Goal: Task Accomplishment & Management: Use online tool/utility

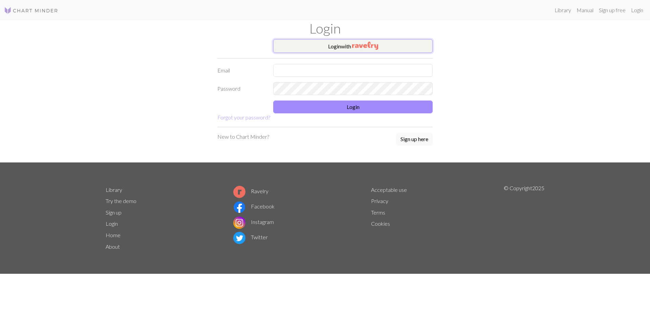
click at [364, 46] on img "button" at bounding box center [365, 46] width 26 height 8
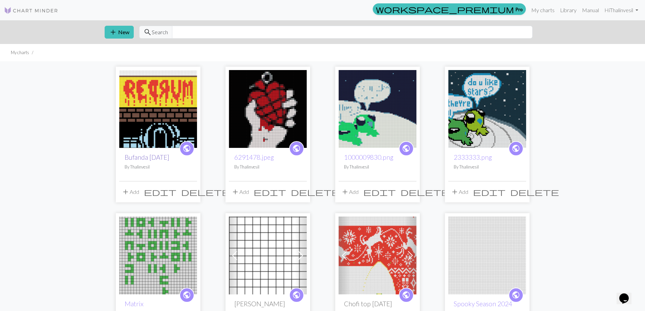
click at [149, 158] on link "Bufanda [DATE]" at bounding box center [147, 157] width 45 height 8
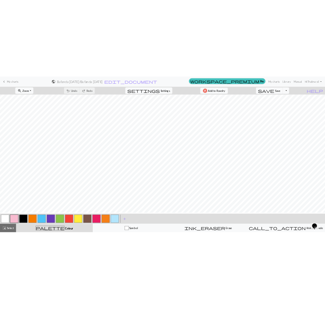
scroll to position [711, 0]
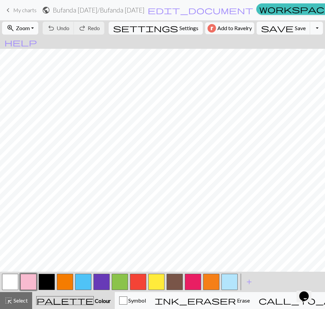
click at [24, 26] on span "Zoom" at bounding box center [23, 28] width 14 height 6
click at [36, 52] on button "Fit width" at bounding box center [29, 53] width 54 height 11
click at [170, 282] on button "button" at bounding box center [175, 282] width 16 height 16
click at [9, 286] on button "button" at bounding box center [10, 282] width 16 height 16
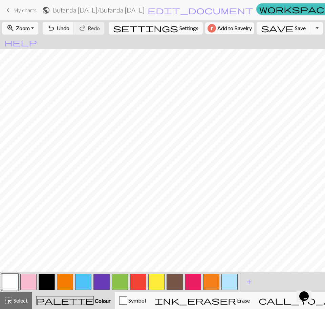
click at [170, 281] on button "button" at bounding box center [175, 282] width 16 height 16
click at [10, 280] on button "button" at bounding box center [10, 282] width 16 height 16
click at [177, 282] on button "button" at bounding box center [175, 282] width 16 height 16
click at [8, 281] on button "button" at bounding box center [10, 282] width 16 height 16
click at [180, 280] on button "button" at bounding box center [175, 282] width 16 height 16
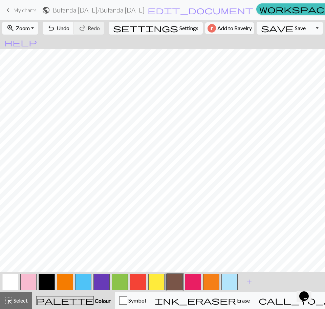
click at [9, 277] on button "button" at bounding box center [10, 282] width 16 height 16
click at [177, 281] on button "button" at bounding box center [175, 282] width 16 height 16
click at [15, 279] on button "button" at bounding box center [10, 282] width 16 height 16
click at [174, 281] on button "button" at bounding box center [175, 282] width 16 height 16
click at [10, 282] on button "button" at bounding box center [10, 282] width 16 height 16
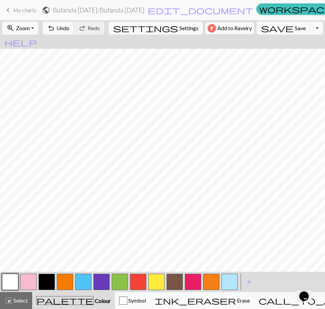
click at [172, 282] on button "button" at bounding box center [175, 282] width 16 height 16
click at [6, 280] on button "button" at bounding box center [10, 282] width 16 height 16
click at [173, 280] on button "button" at bounding box center [175, 282] width 16 height 16
click at [10, 278] on button "button" at bounding box center [10, 282] width 16 height 16
click at [171, 283] on button "button" at bounding box center [175, 282] width 16 height 16
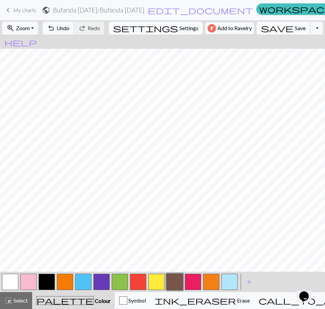
click at [295, 27] on span "Save" at bounding box center [300, 28] width 11 height 6
click at [47, 280] on button "button" at bounding box center [47, 282] width 16 height 16
click at [18, 302] on span "Select" at bounding box center [20, 300] width 15 height 6
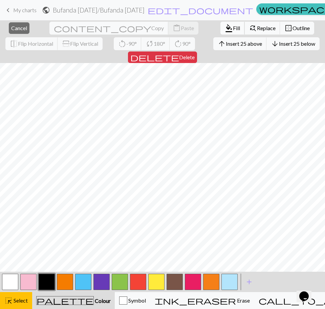
click at [225, 28] on span "format_color_fill" at bounding box center [229, 27] width 8 height 9
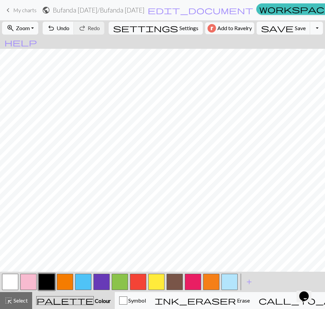
click at [44, 286] on button "button" at bounding box center [47, 282] width 16 height 16
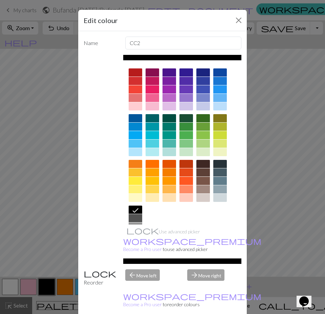
click at [135, 219] on div at bounding box center [136, 218] width 14 height 8
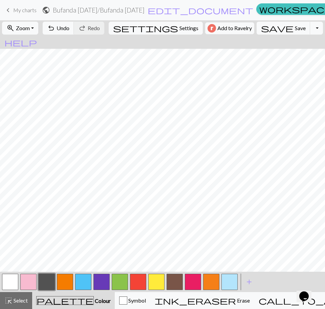
click at [12, 283] on button "button" at bounding box center [10, 282] width 16 height 16
click at [44, 281] on button "button" at bounding box center [47, 282] width 16 height 16
click at [11, 282] on button "button" at bounding box center [10, 282] width 16 height 16
click at [51, 280] on button "button" at bounding box center [47, 282] width 16 height 16
click at [15, 282] on button "button" at bounding box center [10, 282] width 16 height 16
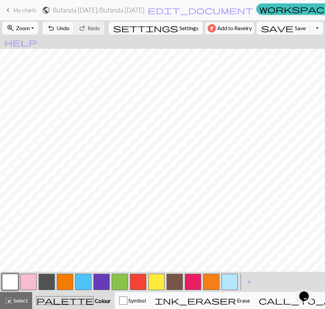
click at [48, 277] on button "button" at bounding box center [47, 282] width 16 height 16
click at [12, 281] on button "button" at bounding box center [10, 282] width 16 height 16
click at [44, 283] on button "button" at bounding box center [47, 282] width 16 height 16
click at [9, 285] on button "button" at bounding box center [10, 282] width 16 height 16
click at [51, 281] on button "button" at bounding box center [47, 282] width 16 height 16
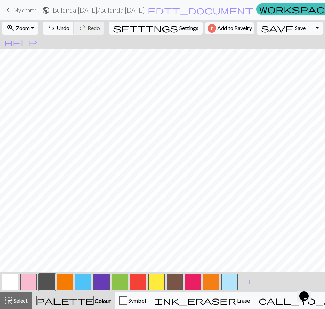
click at [13, 282] on button "button" at bounding box center [10, 282] width 16 height 16
click at [271, 28] on button "save Save Save" at bounding box center [284, 28] width 54 height 13
click at [50, 283] on button "button" at bounding box center [47, 282] width 16 height 16
click at [47, 281] on button "button" at bounding box center [47, 282] width 16 height 16
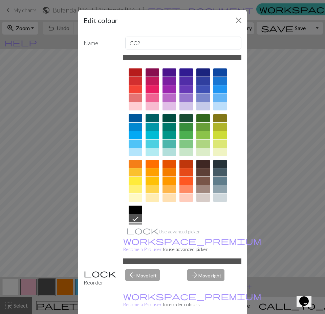
click at [135, 211] on div at bounding box center [136, 210] width 14 height 8
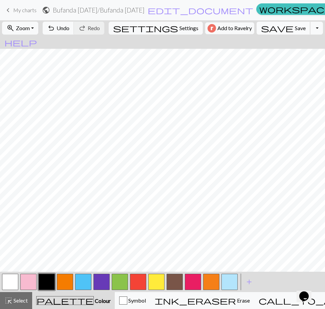
click at [270, 30] on span "save" at bounding box center [277, 27] width 33 height 9
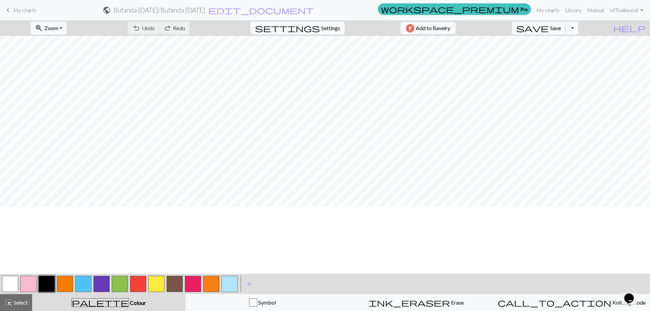
scroll to position [286, 0]
click at [139, 287] on button "button" at bounding box center [138, 284] width 16 height 16
click at [16, 299] on div "highlight_alt Select Select" at bounding box center [15, 303] width 23 height 8
click at [45, 286] on button "button" at bounding box center [47, 284] width 16 height 16
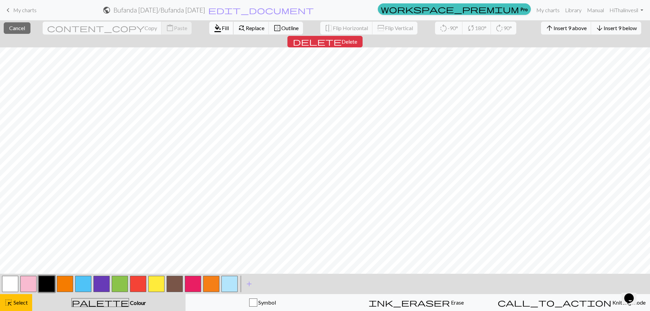
click at [214, 29] on span "format_color_fill" at bounding box center [218, 27] width 8 height 9
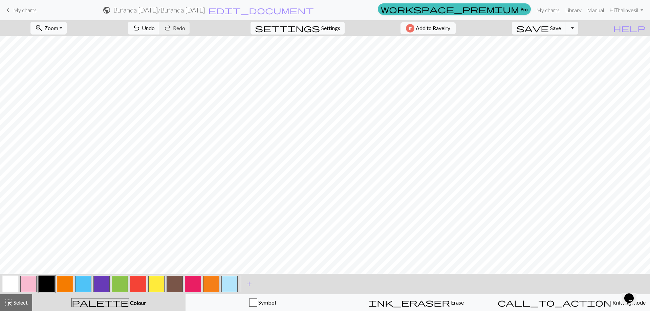
click at [43, 286] on button "button" at bounding box center [47, 284] width 16 height 16
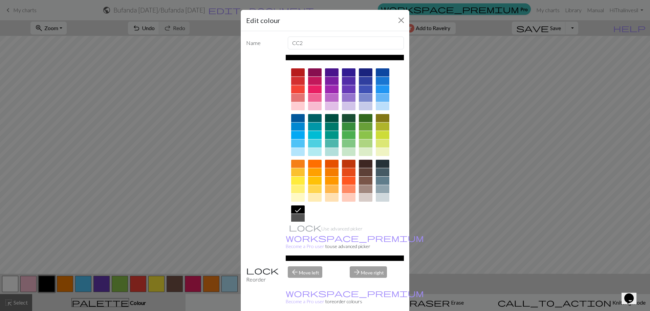
click at [296, 220] on div at bounding box center [298, 218] width 14 height 8
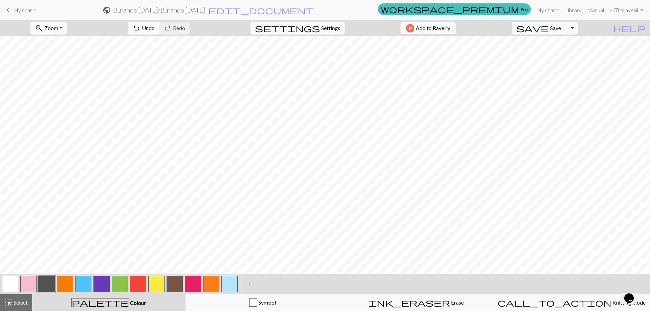
click at [136, 287] on button "button" at bounding box center [138, 284] width 16 height 16
click at [58, 26] on span "Zoom" at bounding box center [51, 28] width 14 height 6
click at [62, 50] on button "Fit width" at bounding box center [58, 53] width 54 height 11
click at [46, 288] on button "button" at bounding box center [47, 284] width 16 height 16
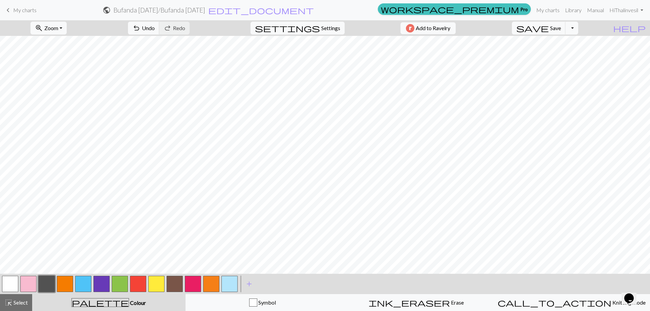
click at [142, 285] on button "button" at bounding box center [138, 284] width 16 height 16
click at [49, 285] on button "button" at bounding box center [47, 284] width 16 height 16
click at [566, 33] on button "save Save Save" at bounding box center [539, 28] width 54 height 13
